Goal: Task Accomplishment & Management: Complete application form

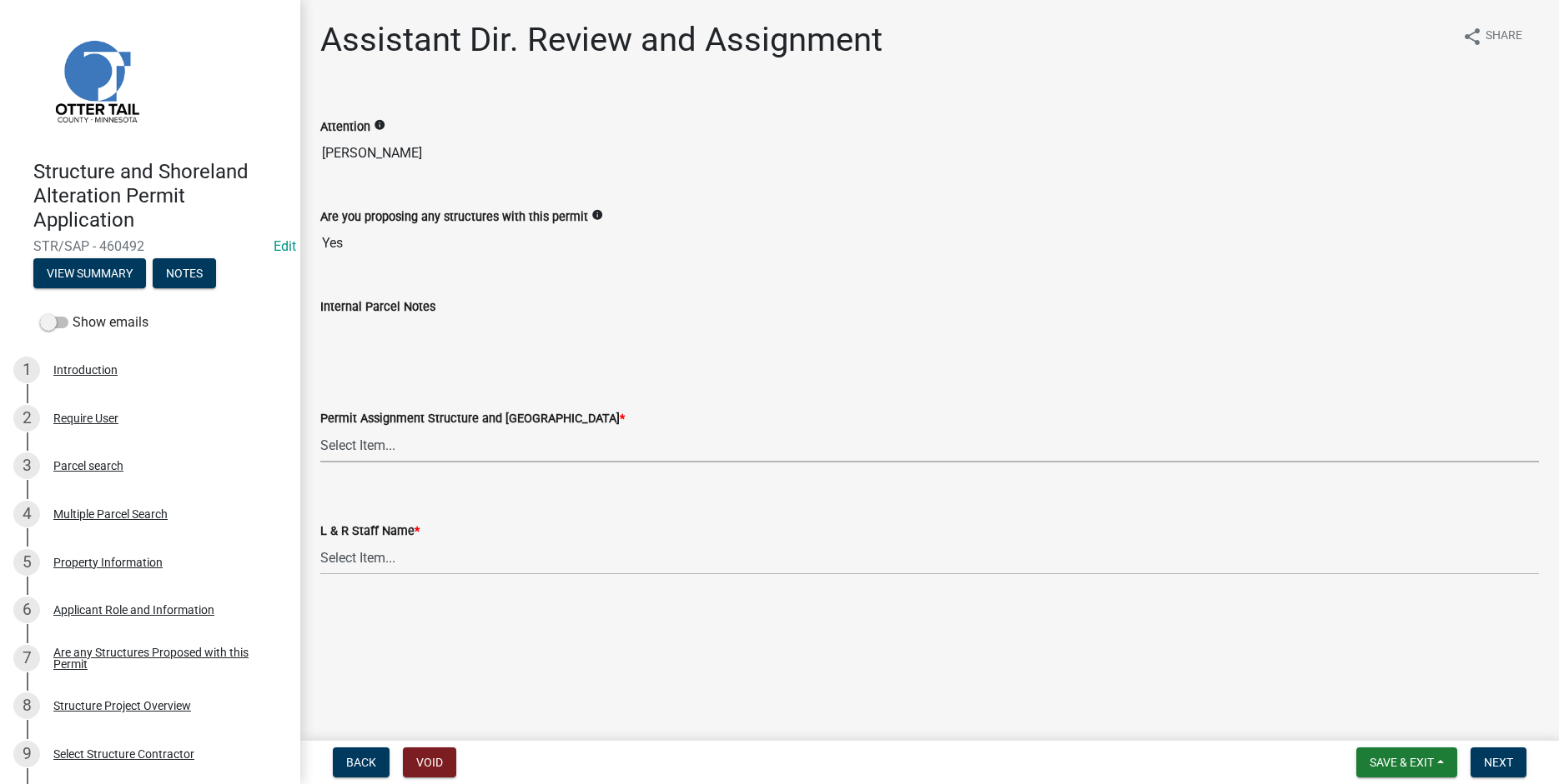
click at [320, 428] on select "Select Item... [PERSON_NAME] ([EMAIL_ADDRESS][DOMAIN_NAME]) [PERSON_NAME] ([EMA…" at bounding box center [929, 445] width 1218 height 34
click option "[PERSON_NAME] ([EMAIL_ADDRESS][DOMAIN_NAME])" at bounding box center [0, 0] width 0 height 0
select select "989828fc-18e1-4803-8552-4d2c3470160b"
click at [320, 541] on select "Select Item... [PERSON_NAME] [PERSON_NAME] [PERSON_NAME] [PERSON_NAME] [PERSON_…" at bounding box center [929, 558] width 1218 height 34
click option "[PERSON_NAME]" at bounding box center [0, 0] width 0 height 0
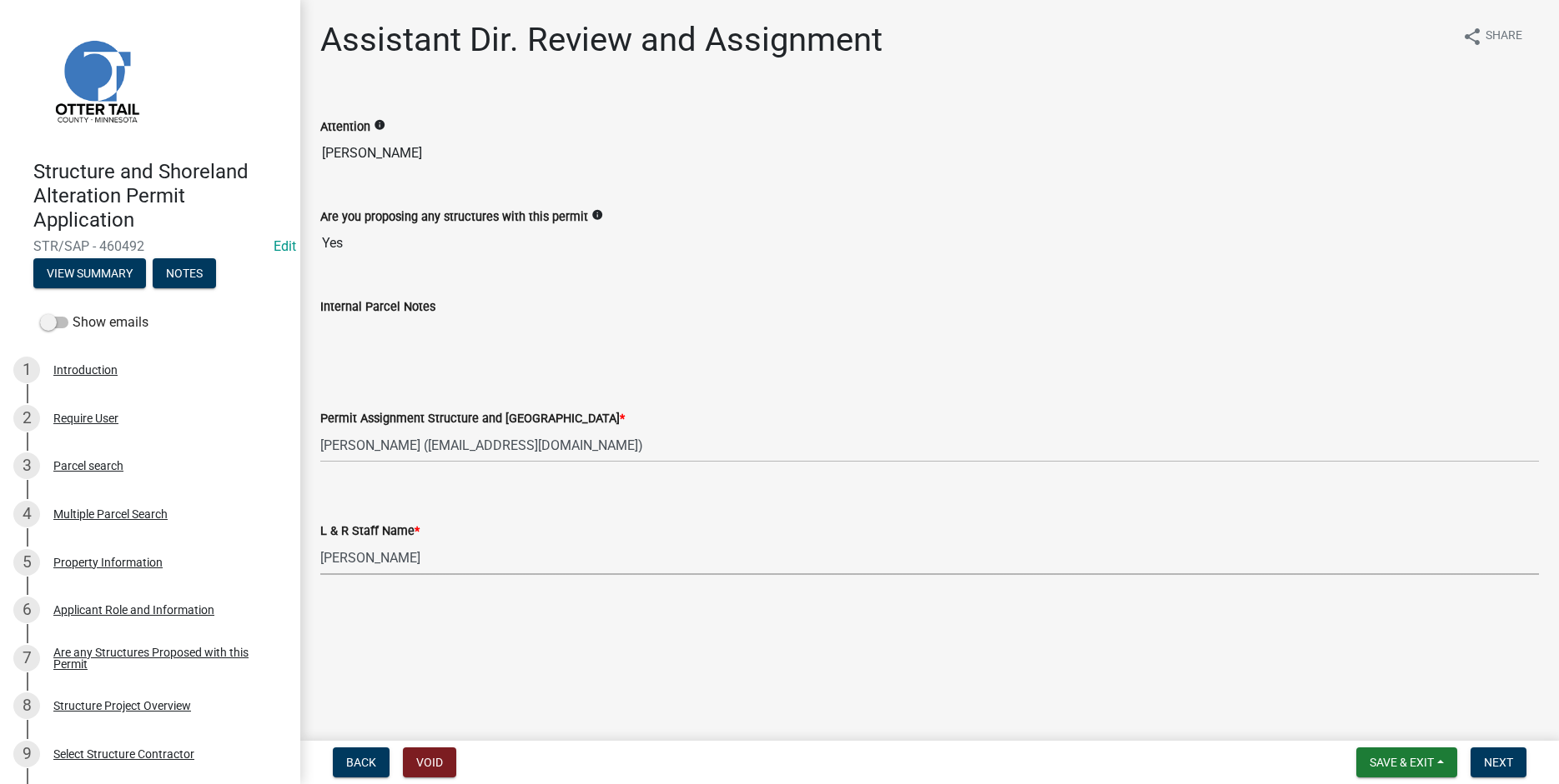
select select "f66be788-4dd6-459d-a9ec-6d83f4dfb709"
click at [1486, 765] on span "Next" at bounding box center [1498, 763] width 30 height 13
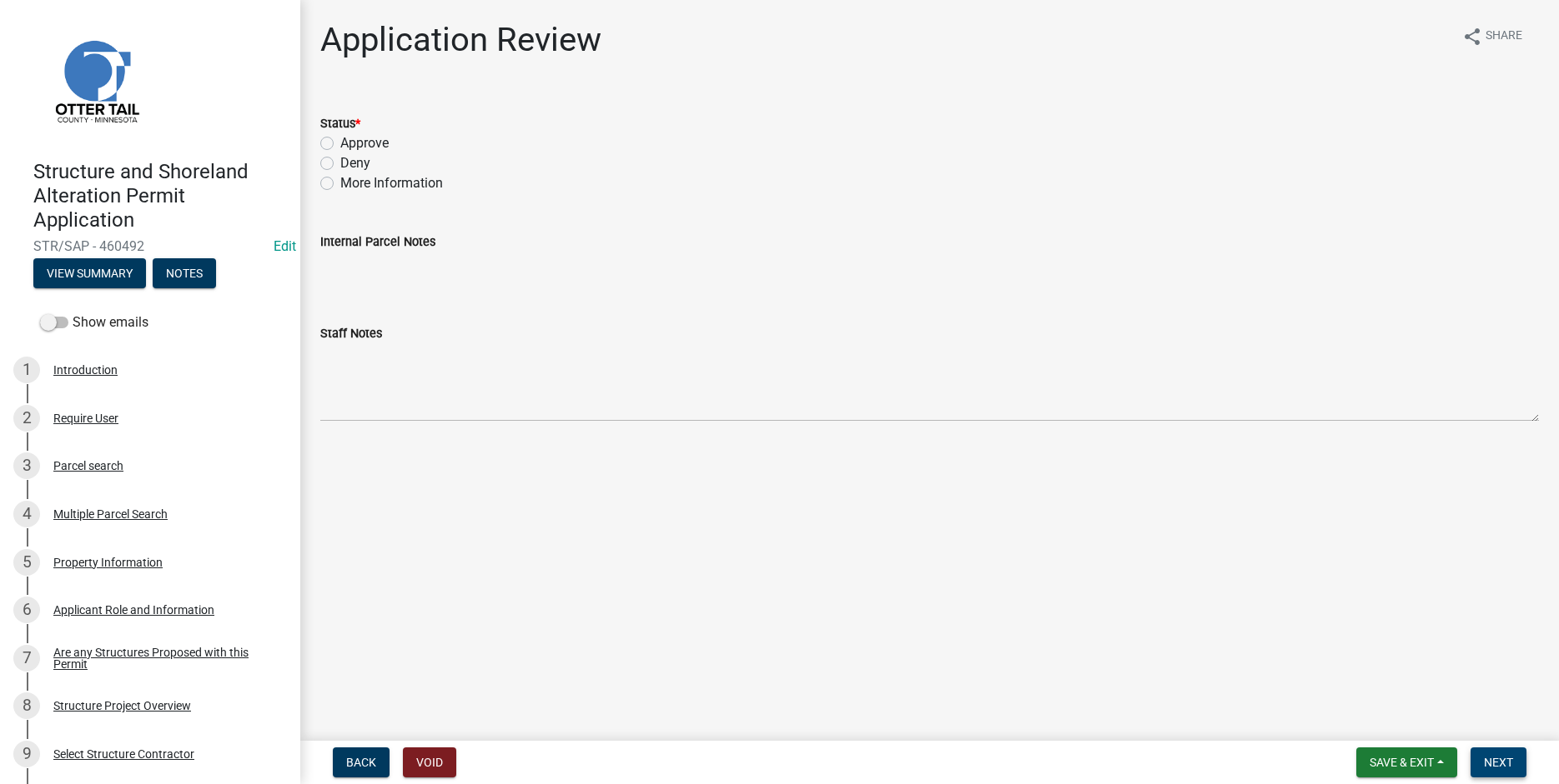
click at [1501, 771] on button "Next" at bounding box center [1498, 763] width 55 height 30
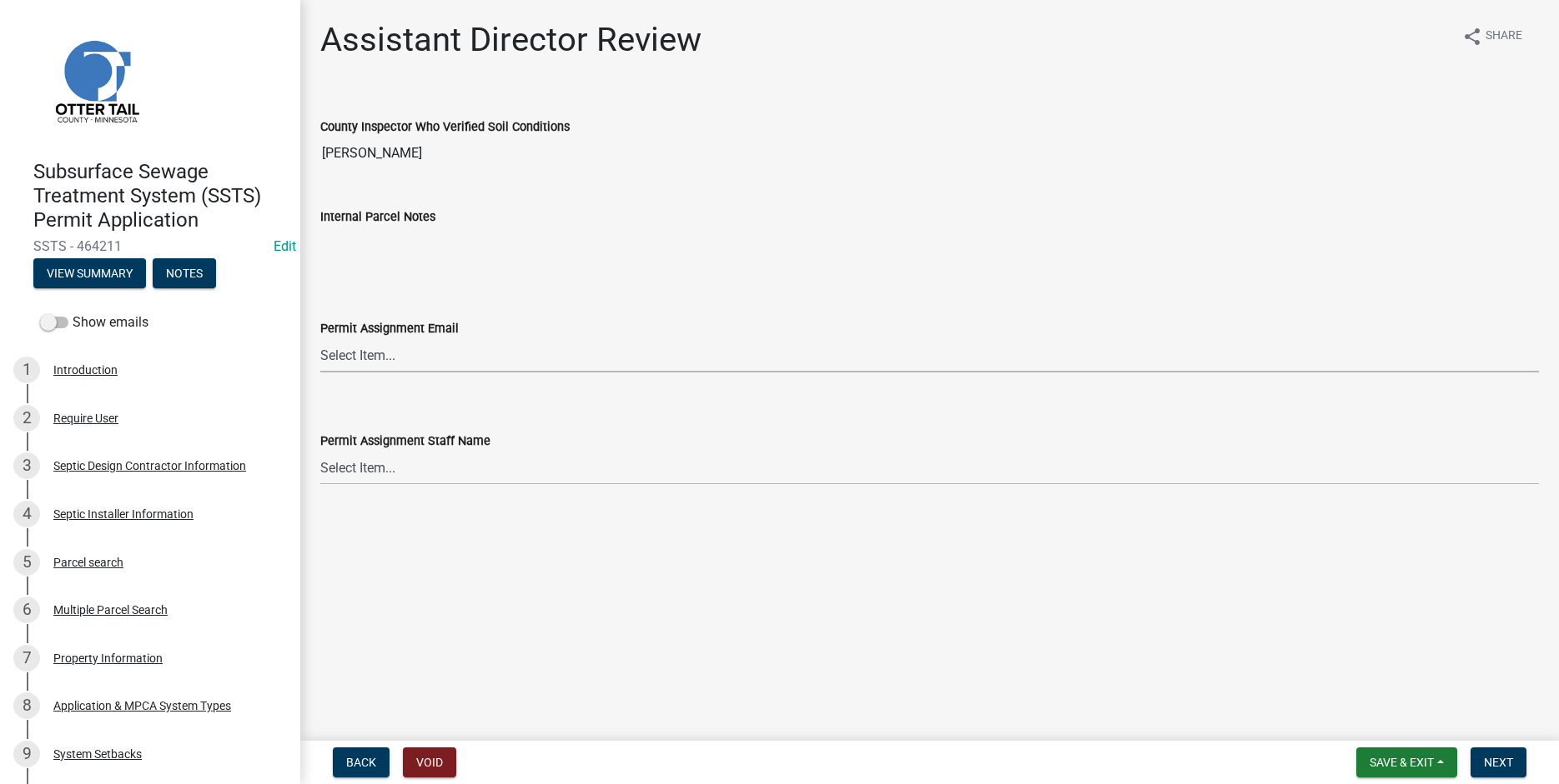
click at [320, 339] on select "Select Item... [PERSON_NAME] ([EMAIL_ADDRESS][DOMAIN_NAME]) [PERSON_NAME] ([EMA…" at bounding box center [929, 356] width 1218 height 34
click option "[PERSON_NAME] ([EMAIL_ADDRESS][DOMAIN_NAME])" at bounding box center [0, 0] width 0 height 0
select select "fc504d62-a492-4196-a78d-ce00230c60b4"
click at [320, 451] on select "Select Item... [PERSON_NAME] [PERSON_NAME] [PERSON_NAME] [PERSON_NAME] [PERSON_…" at bounding box center [929, 468] width 1218 height 34
click option "[PERSON_NAME]" at bounding box center [0, 0] width 0 height 0
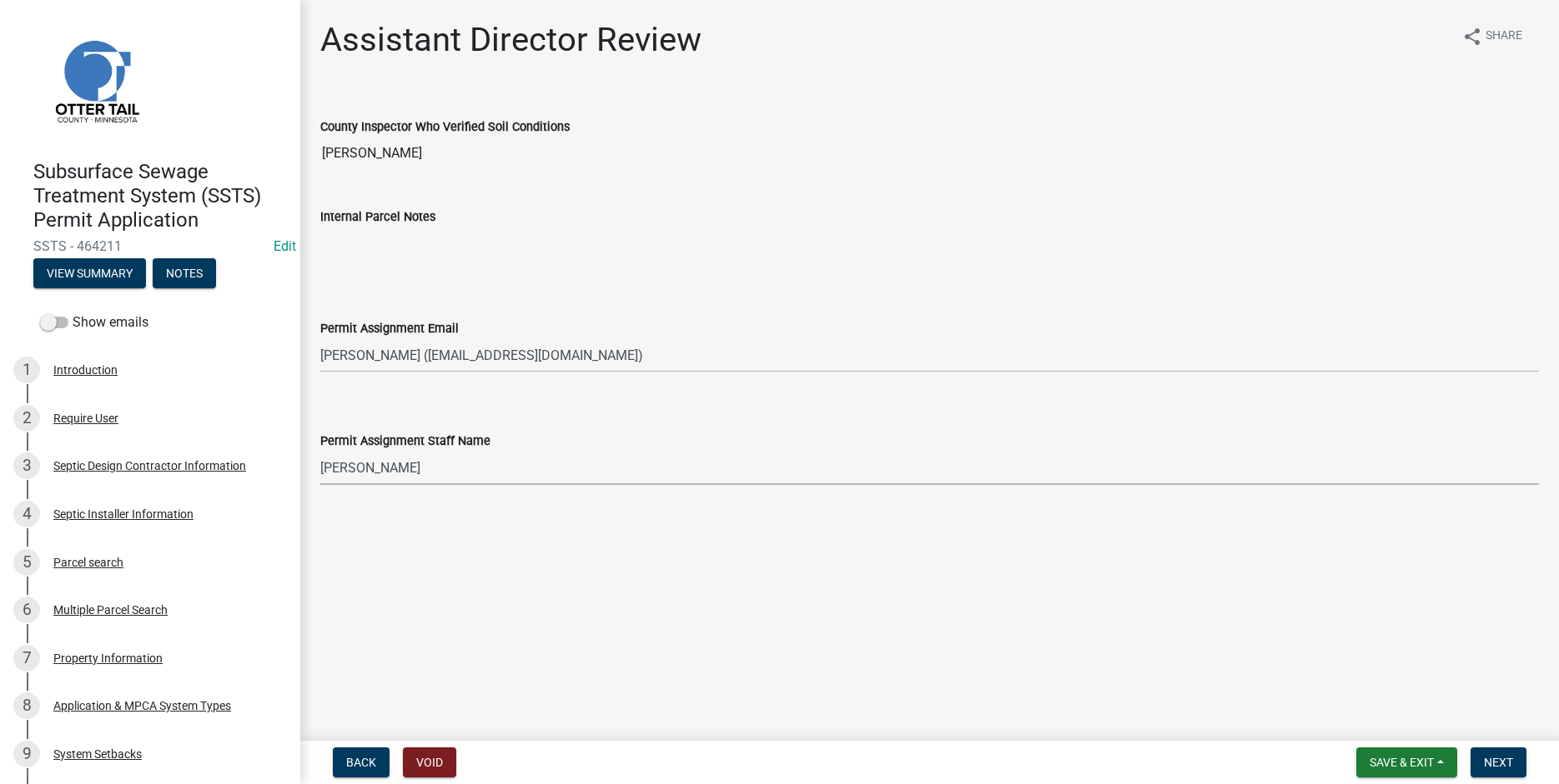
select select "4ffc802c-a91c-4807-8d38-a10afb9862f8"
click at [1504, 770] on button "Next" at bounding box center [1498, 763] width 55 height 30
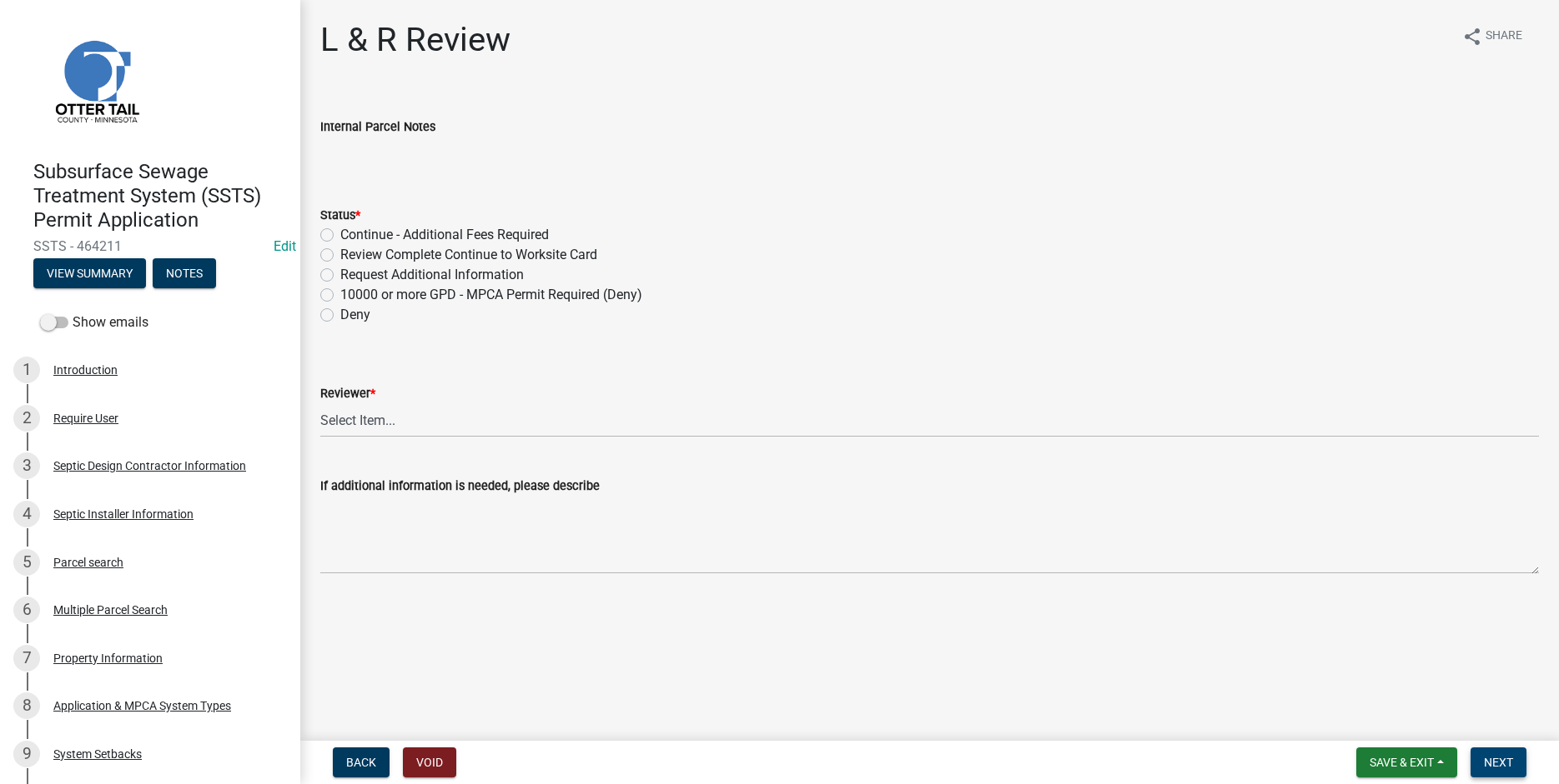
click at [1501, 762] on span "Next" at bounding box center [1498, 763] width 30 height 13
